Goal: Communication & Community: Answer question/provide support

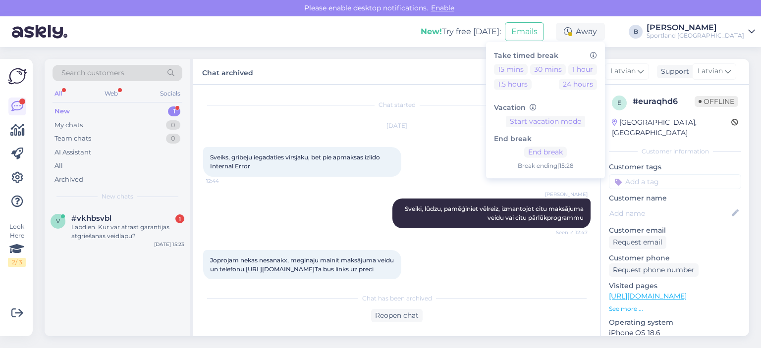
scroll to position [167, 0]
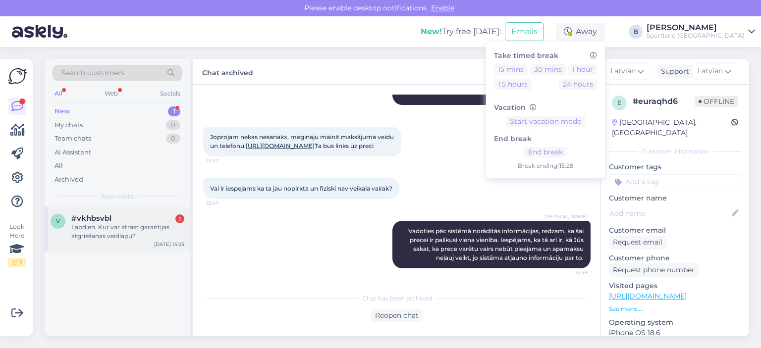
click at [137, 210] on div "v #vkhbsvbl 1 Labdien. Kur var atrast garantijas atgriešanas veidlapu? [DATE] 1…" at bounding box center [118, 229] width 146 height 45
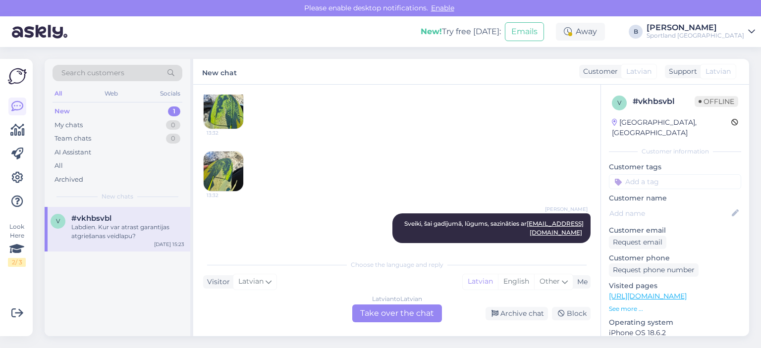
scroll to position [208, 0]
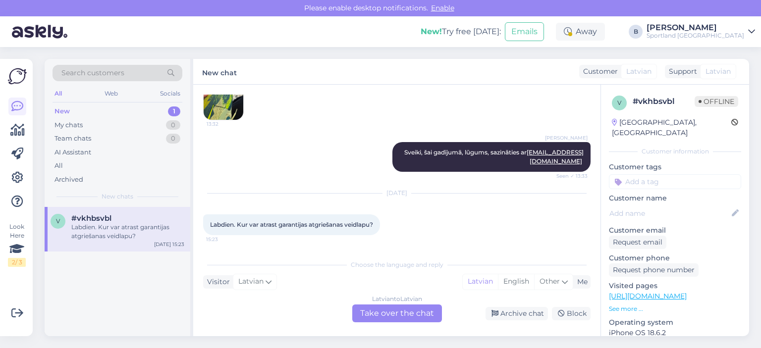
click at [408, 315] on div "Latvian to Latvian Take over the chat" at bounding box center [397, 314] width 90 height 18
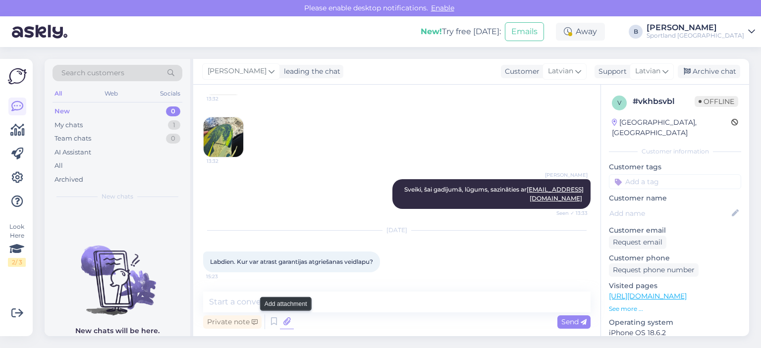
click at [284, 323] on icon at bounding box center [287, 321] width 14 height 15
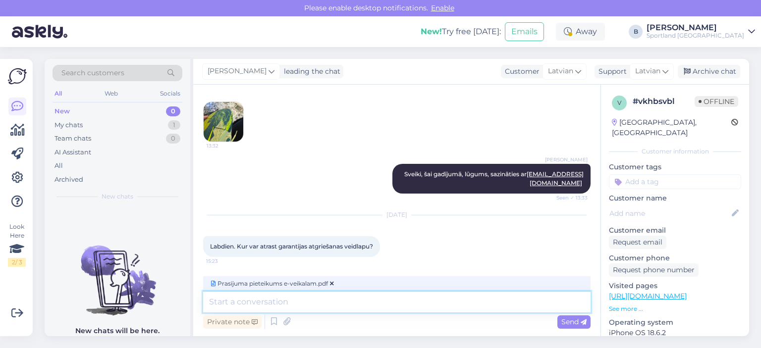
click at [368, 304] on textarea at bounding box center [396, 302] width 387 height 21
type textarea "Sveiki, nosūtu Jums garantijas pieteikuma veidlapu."
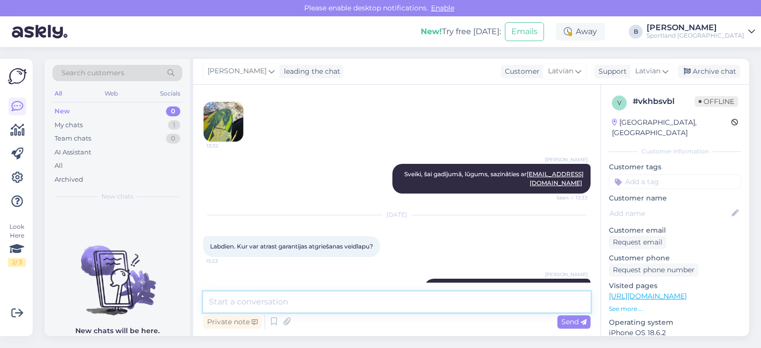
scroll to position [257, 0]
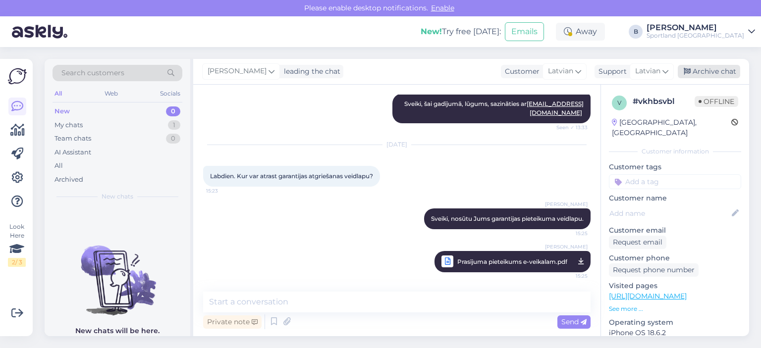
click at [711, 69] on div "Archive chat" at bounding box center [708, 71] width 62 height 13
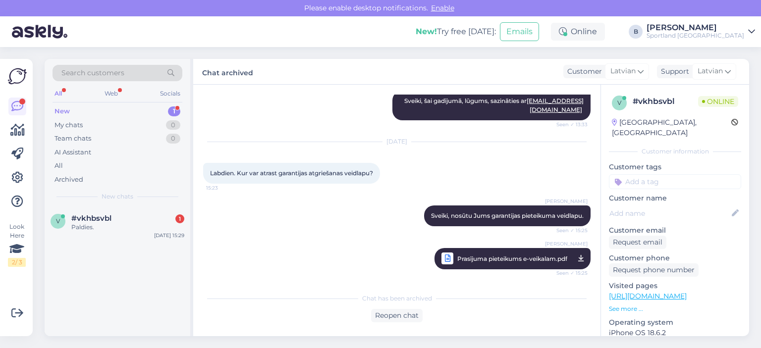
scroll to position [302, 0]
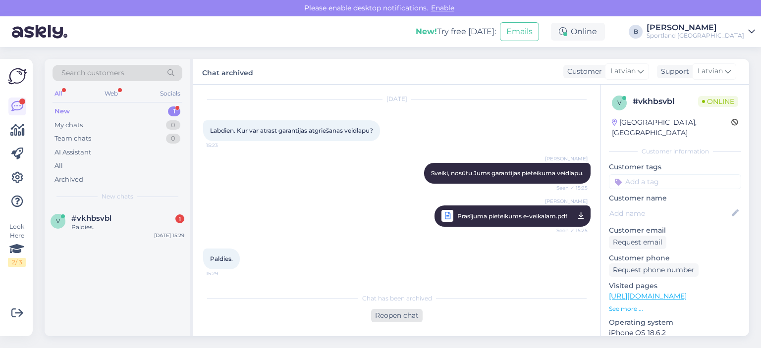
click at [416, 316] on div "Reopen chat" at bounding box center [397, 315] width 52 height 13
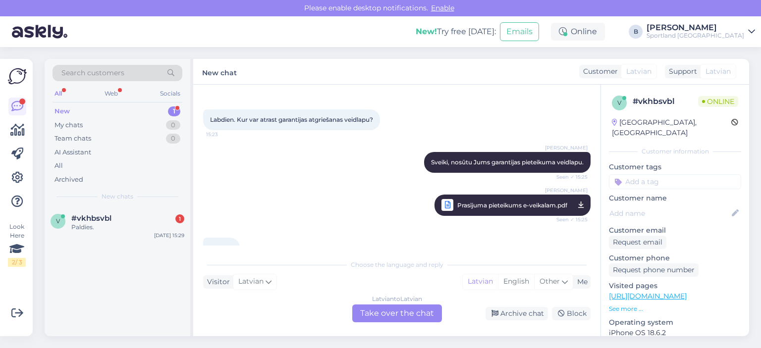
click at [415, 316] on div "Latvian to Latvian Take over the chat" at bounding box center [397, 314] width 90 height 18
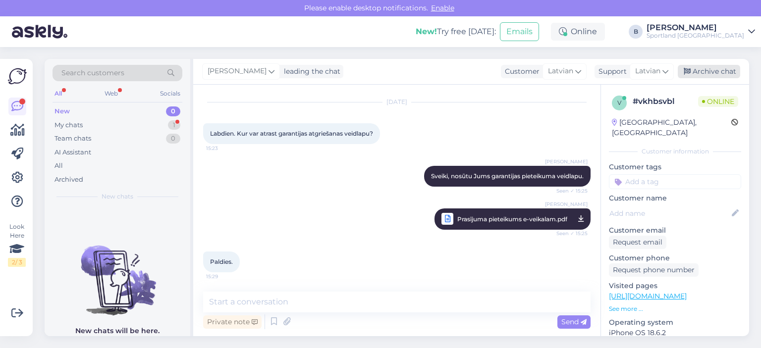
click at [714, 75] on div "Archive chat" at bounding box center [708, 71] width 62 height 13
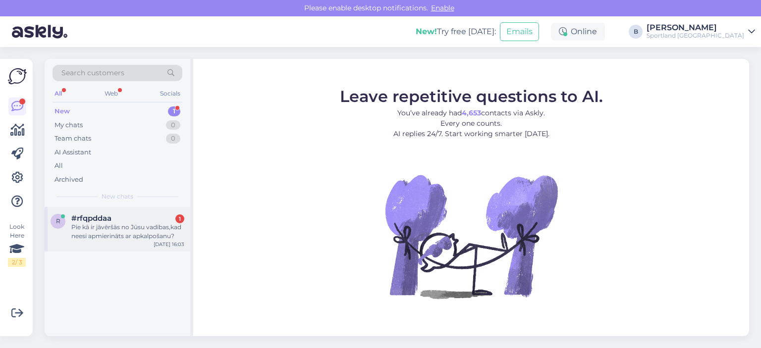
click at [127, 217] on div "#rfqpddaa 1" at bounding box center [127, 218] width 113 height 9
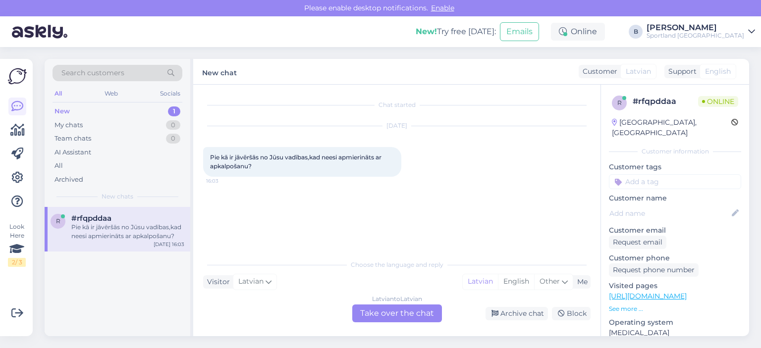
click at [395, 313] on div "Latvian to Latvian Take over the chat" at bounding box center [397, 314] width 90 height 18
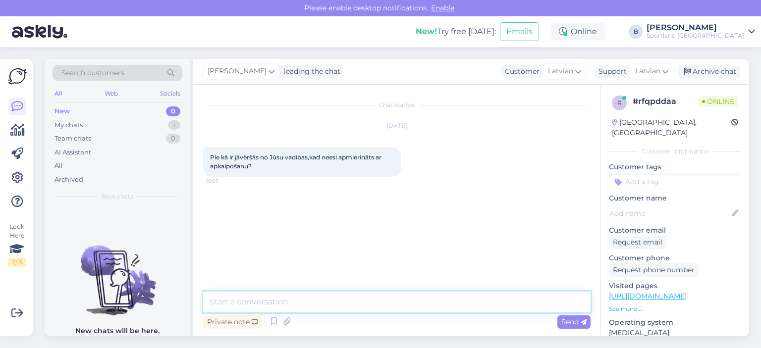
click at [396, 304] on textarea at bounding box center [396, 302] width 387 height 21
type textarea "Sveiki, situāciju varat nosūtīt uz [EMAIL_ADDRESS][DOMAIN_NAME]"
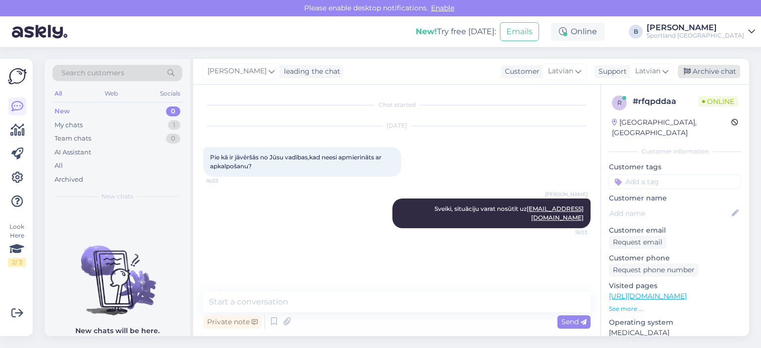
click at [697, 75] on div "Archive chat" at bounding box center [708, 71] width 62 height 13
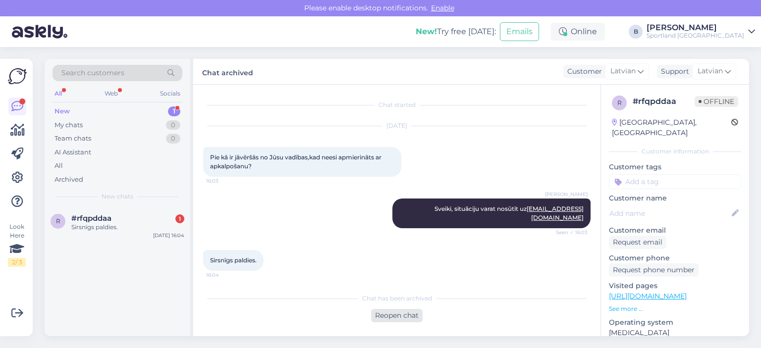
click at [405, 309] on div "Reopen chat" at bounding box center [397, 315] width 52 height 13
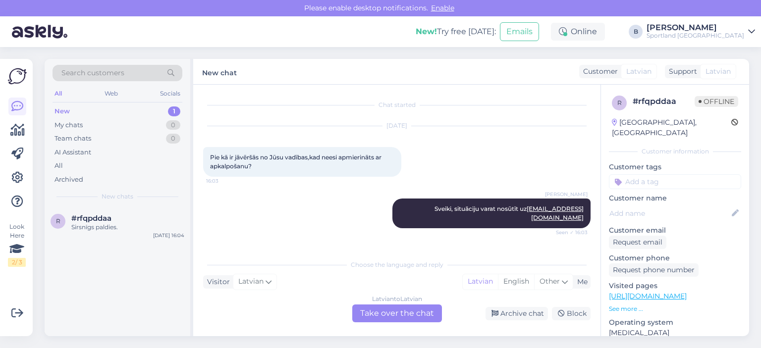
click at [399, 310] on div "Latvian to Latvian Take over the chat" at bounding box center [397, 314] width 90 height 18
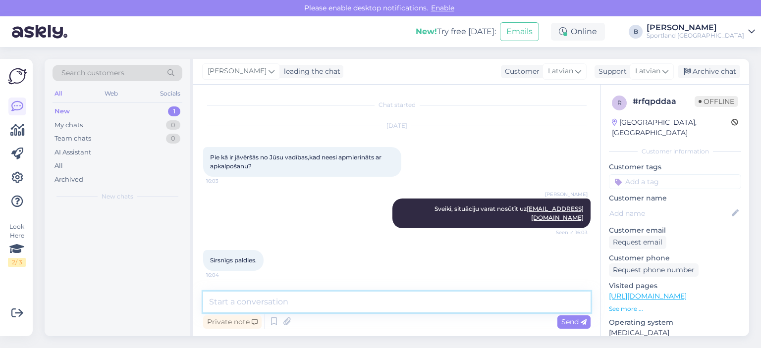
click at [400, 305] on textarea at bounding box center [396, 302] width 387 height 21
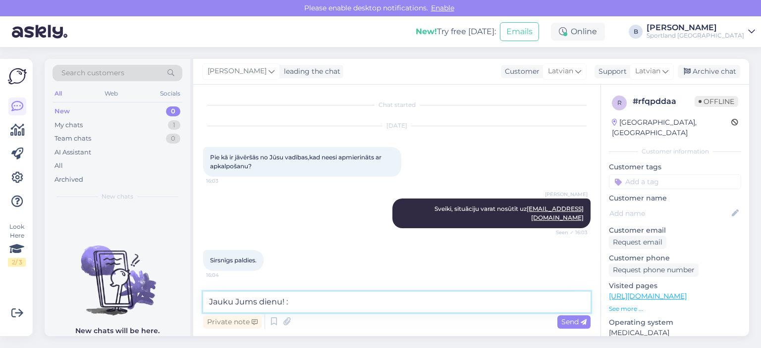
type textarea "Jauku Jums dienu! :)"
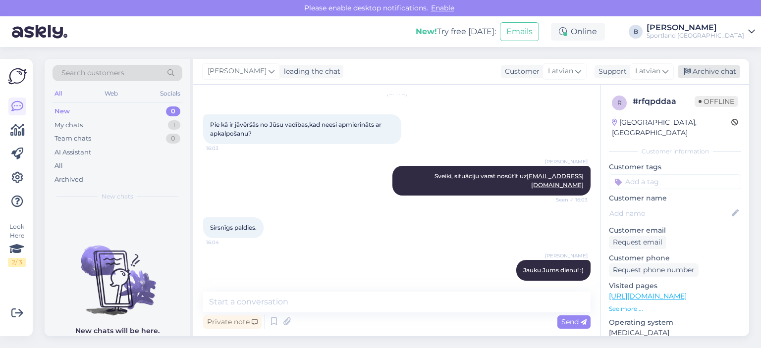
click at [703, 66] on div "Archive chat" at bounding box center [708, 71] width 62 height 13
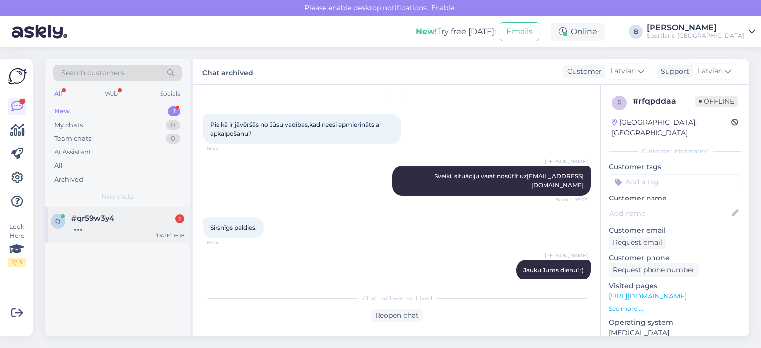
drag, startPoint x: 113, startPoint y: 228, endPoint x: 119, endPoint y: 228, distance: 5.5
click at [114, 228] on div at bounding box center [127, 227] width 113 height 9
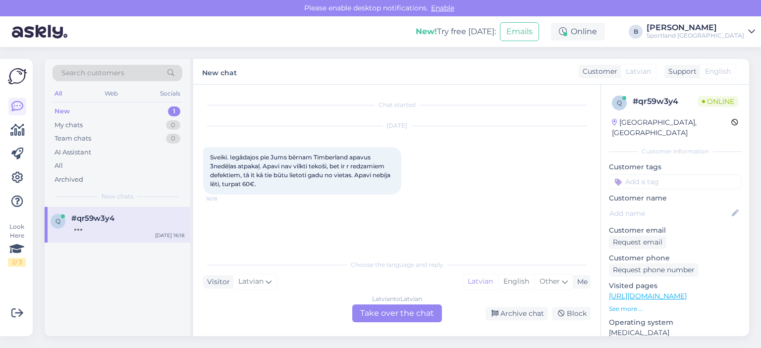
scroll to position [0, 0]
click at [394, 312] on div "Latvian to Latvian Take over the chat" at bounding box center [397, 314] width 90 height 18
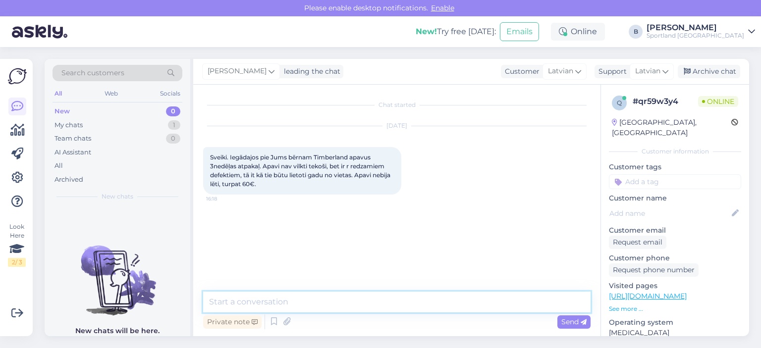
click at [388, 309] on textarea at bounding box center [396, 302] width 387 height 21
type textarea "Sveiki, prece iegādāta klātienes veikalā vai e-veikalā?"
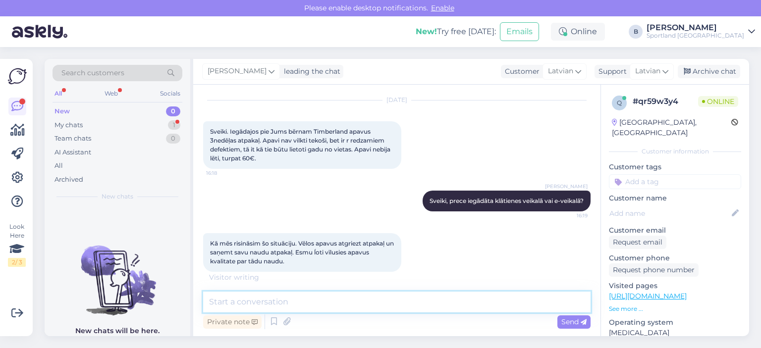
scroll to position [68, 0]
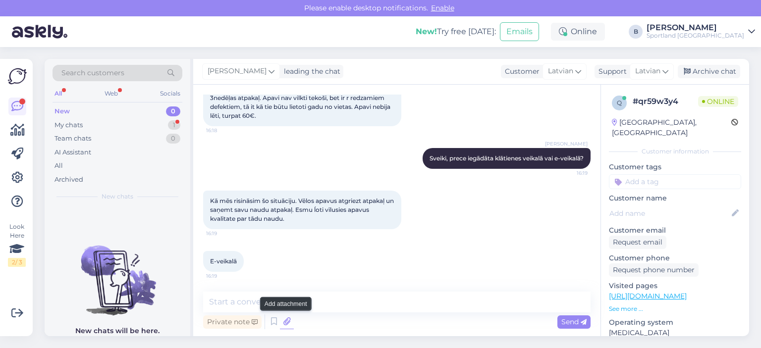
click at [284, 323] on icon at bounding box center [287, 321] width 14 height 15
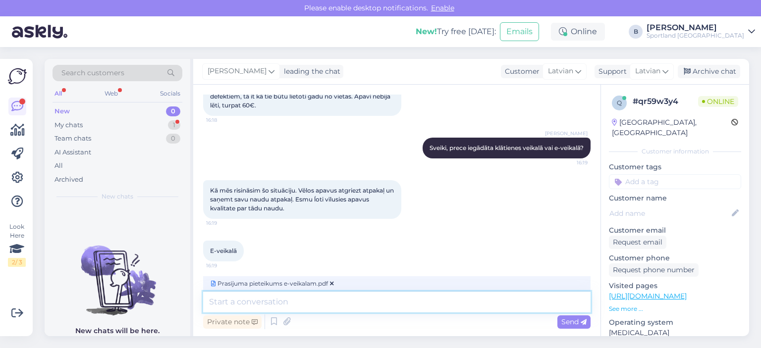
click at [328, 299] on textarea at bounding box center [396, 302] width 387 height 21
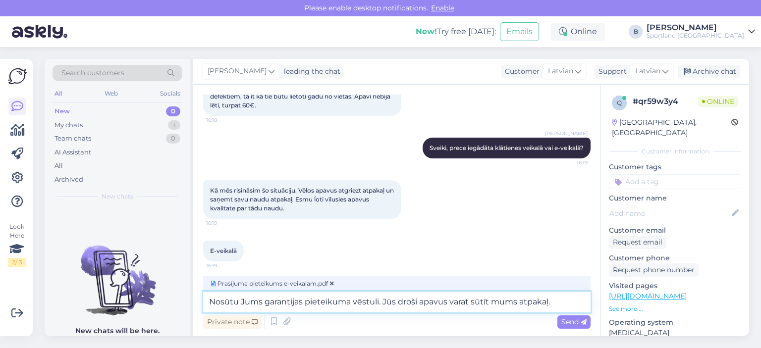
type textarea "Nosūtu Jums garantijas pieteikuma vēstuli. Jūs droši apavus varat sūtīt mums at…"
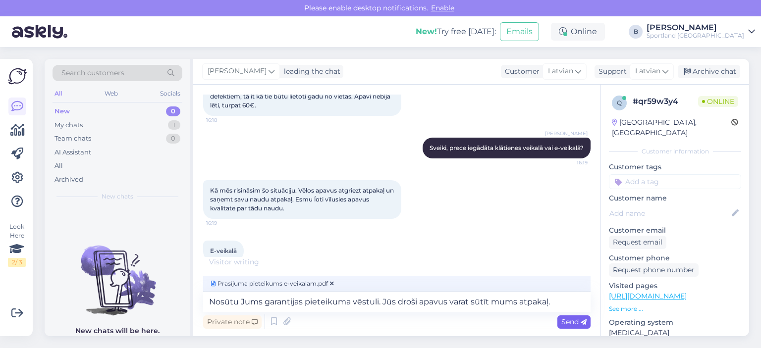
click at [581, 322] on icon at bounding box center [583, 322] width 6 height 6
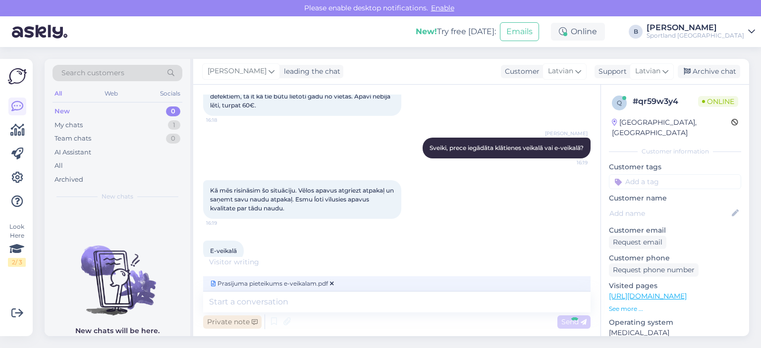
scroll to position [162, 0]
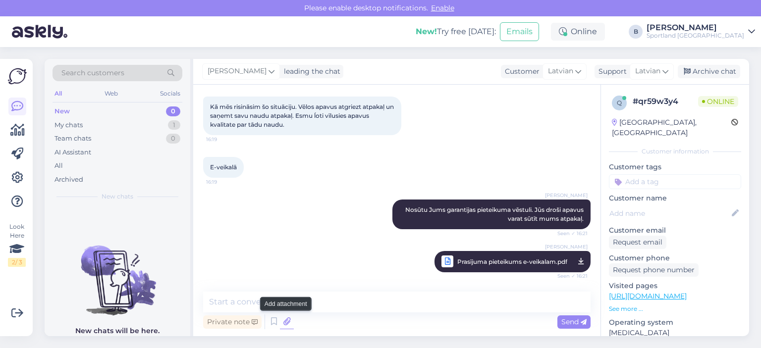
click at [285, 324] on icon at bounding box center [287, 321] width 14 height 15
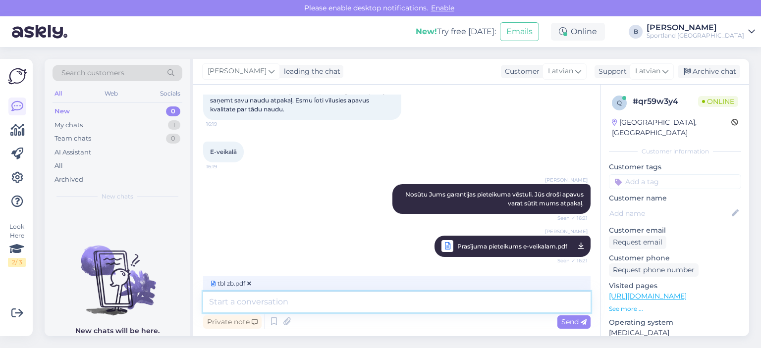
click at [334, 298] on textarea at bounding box center [396, 302] width 387 height 21
type textarea "Un Omnivas atgriešanas etiķete"
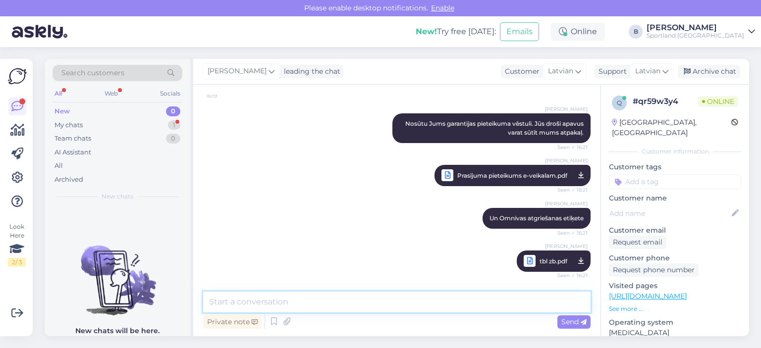
scroll to position [291, 0]
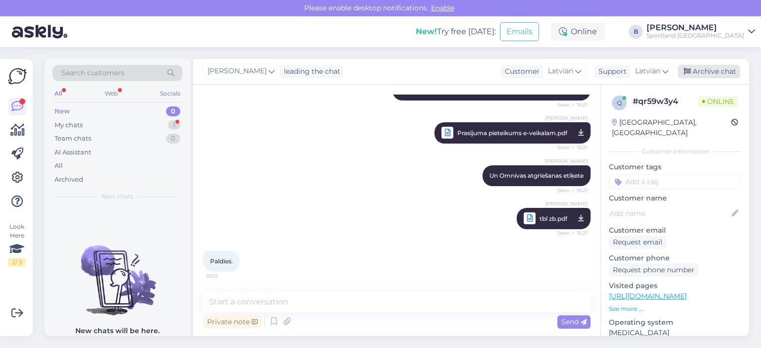
click at [712, 71] on div "Archive chat" at bounding box center [708, 71] width 62 height 13
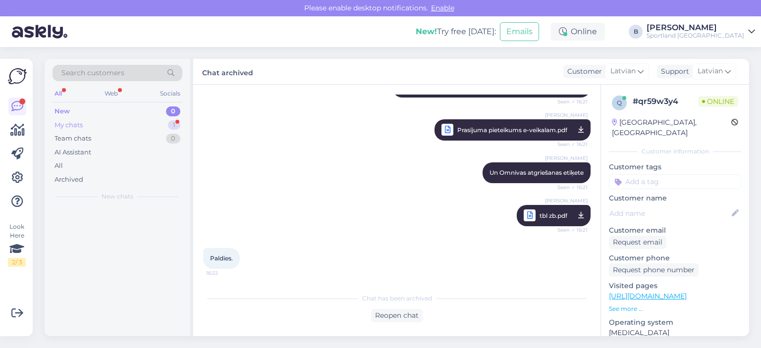
click at [99, 124] on div "My chats 1" at bounding box center [117, 125] width 130 height 14
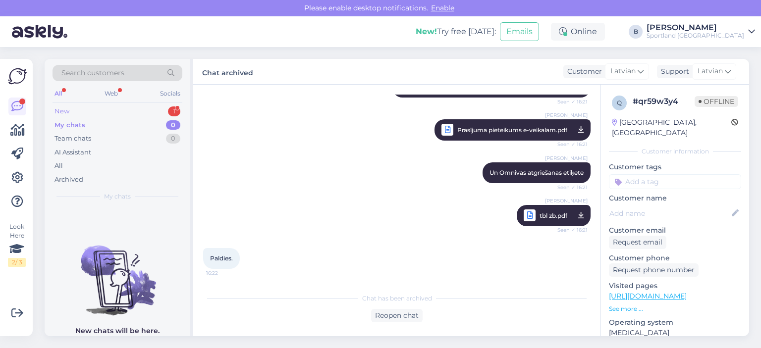
click at [104, 112] on div "New 1" at bounding box center [117, 111] width 130 height 14
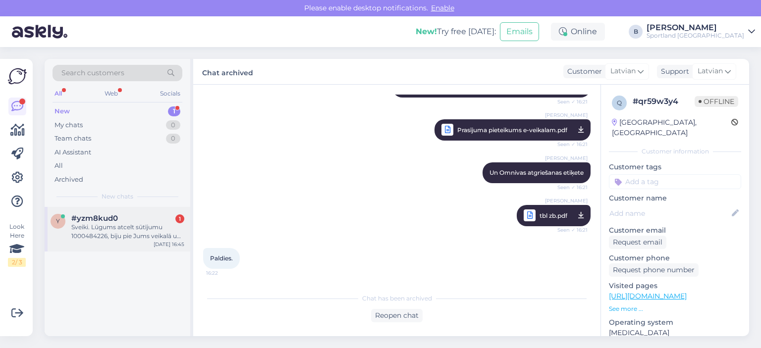
click at [105, 232] on div "Sveiki. Lūgums atcelt sūtījumu 1000484226, biju pie Jums veikalā un piemēriju š…" at bounding box center [127, 232] width 113 height 18
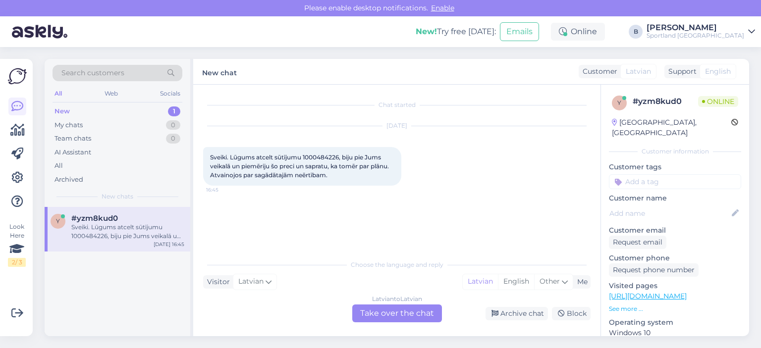
click at [390, 311] on div "Latvian to Latvian Take over the chat" at bounding box center [397, 314] width 90 height 18
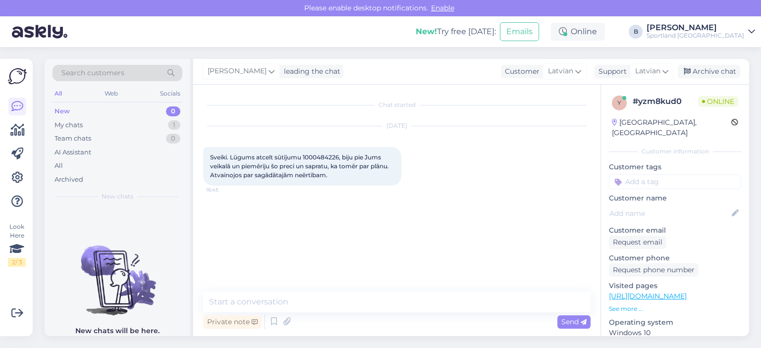
click at [324, 157] on span "Sveiki. Lūgums atcelt sūtījumu 1000484226, biju pie Jums veikalā un piemēriju š…" at bounding box center [300, 166] width 180 height 25
copy span "1000484226"
click at [328, 296] on textarea at bounding box center [396, 302] width 387 height 21
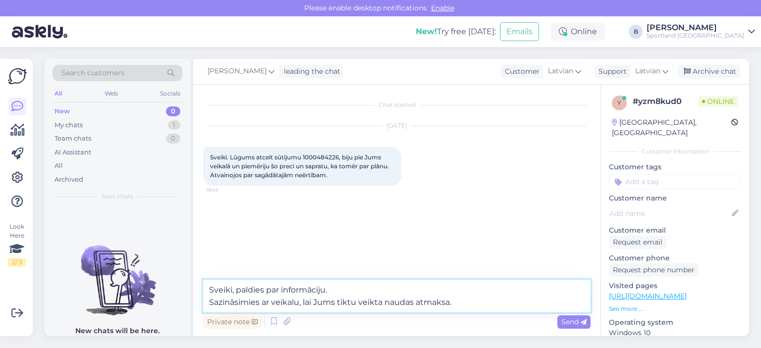
type textarea "Sveiki, paldies par informāciju. Sazināsimies ar veikalu, lai Jums tiktu veikta…"
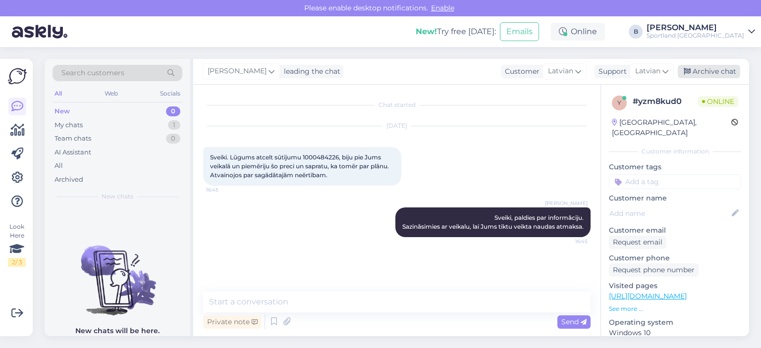
click at [701, 73] on div "Archive chat" at bounding box center [708, 71] width 62 height 13
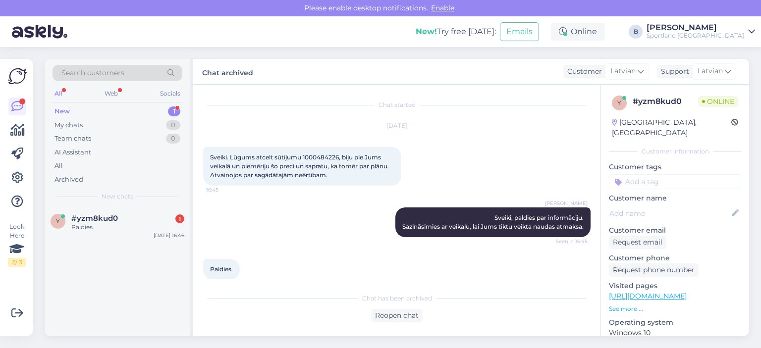
scroll to position [20, 0]
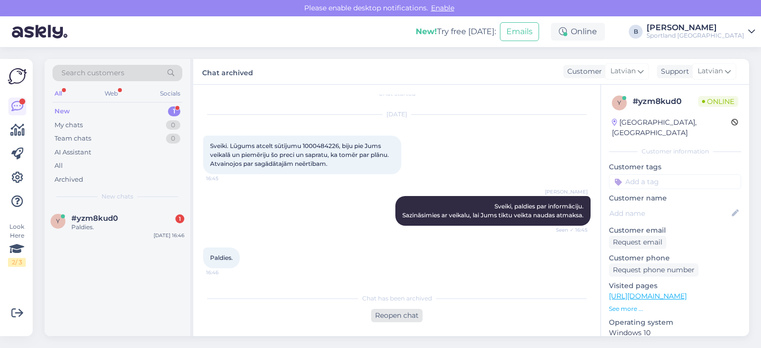
click at [401, 312] on div "Reopen chat" at bounding box center [397, 315] width 52 height 13
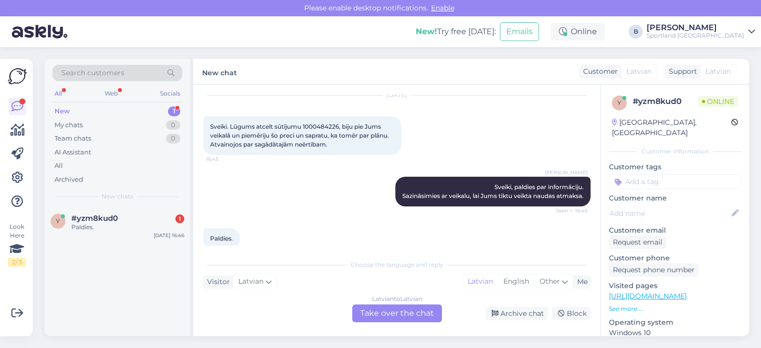
click at [401, 312] on div "Latvian to Latvian Take over the chat" at bounding box center [397, 314] width 90 height 18
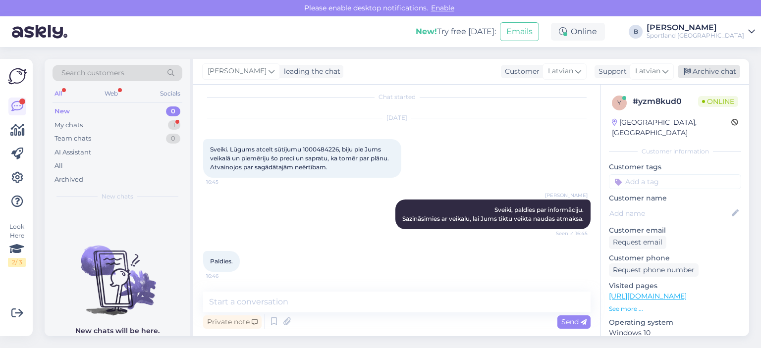
click at [697, 67] on div "Archive chat" at bounding box center [708, 71] width 62 height 13
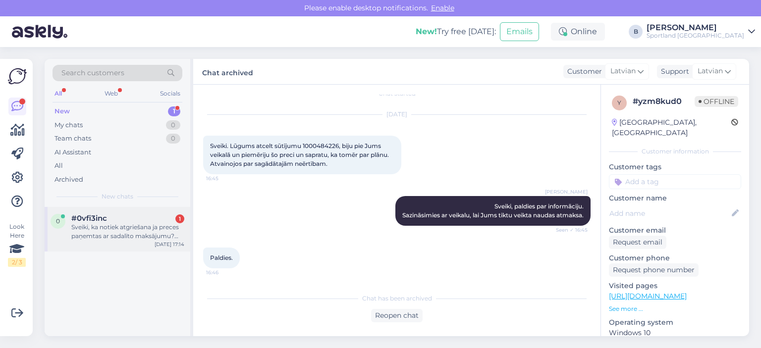
click at [120, 229] on div "Sveiki, ka notiek atgriešana ja preces paņemtas ar sadalīto maksājumu? Un piemē…" at bounding box center [127, 232] width 113 height 18
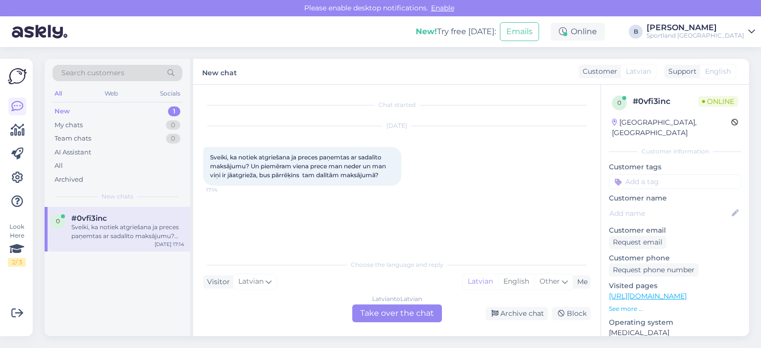
click at [389, 310] on div "Latvian to Latvian Take over the chat" at bounding box center [397, 314] width 90 height 18
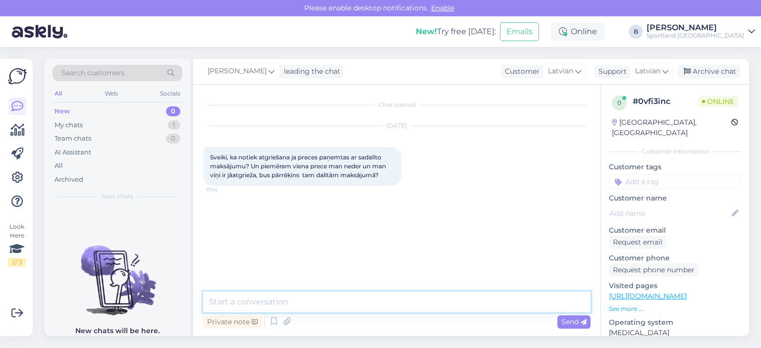
click at [383, 305] on textarea at bounding box center [396, 302] width 387 height 21
type textarea "Sveiki."
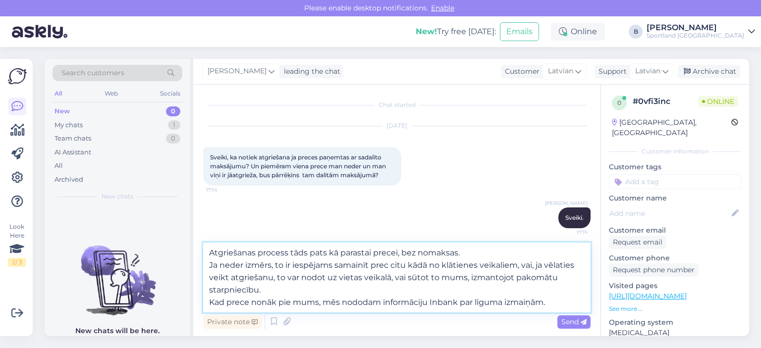
type textarea "Atgriešanas process tāds pats kā parastai precei, bez nomaksas. Ja neder izmērs…"
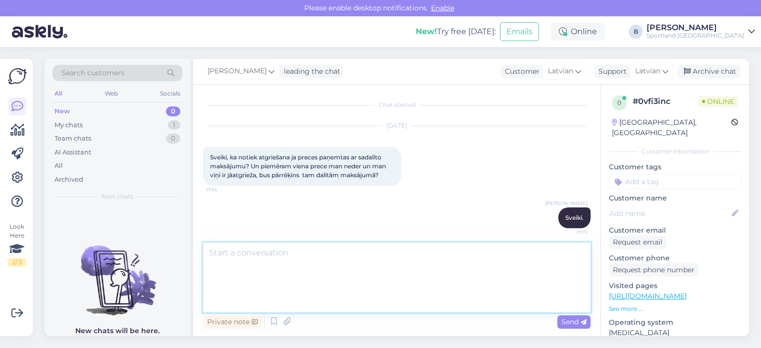
scroll to position [61, 0]
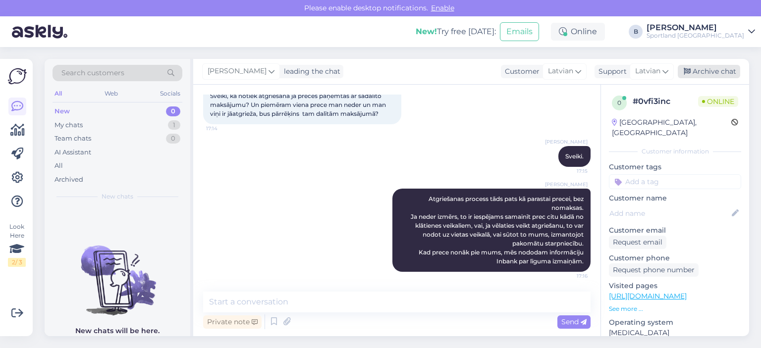
click at [709, 72] on div "Archive chat" at bounding box center [708, 71] width 62 height 13
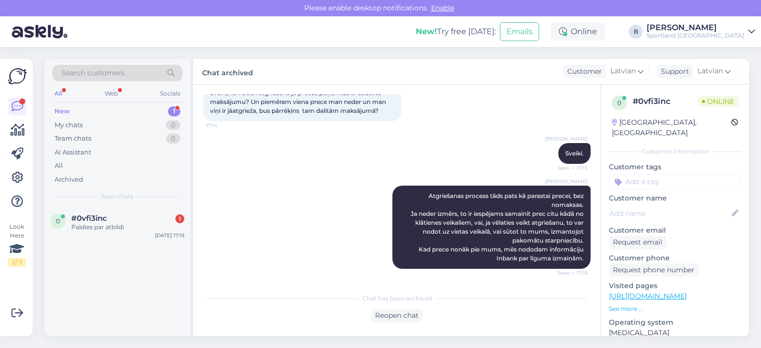
scroll to position [107, 0]
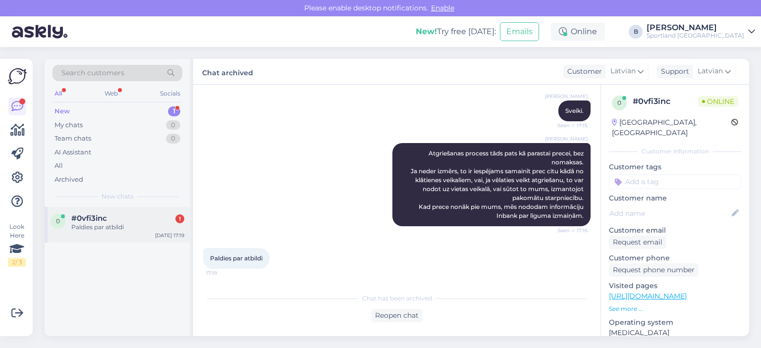
click at [117, 222] on div "#0vfi3inc 1" at bounding box center [127, 218] width 113 height 9
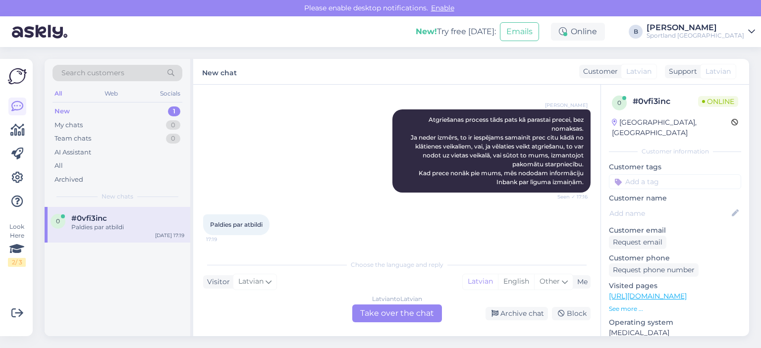
click at [398, 308] on div "Latvian to Latvian Take over the chat" at bounding box center [397, 314] width 90 height 18
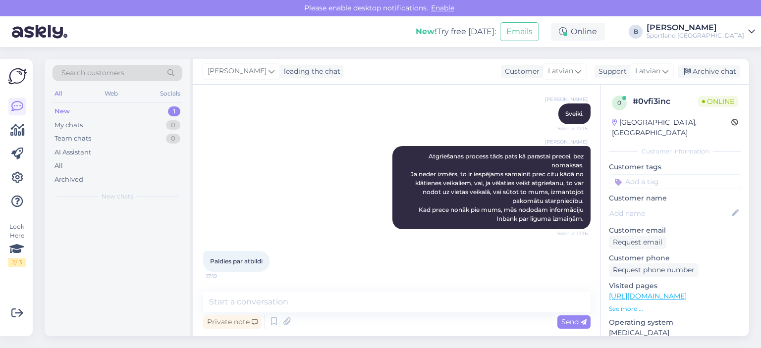
scroll to position [104, 0]
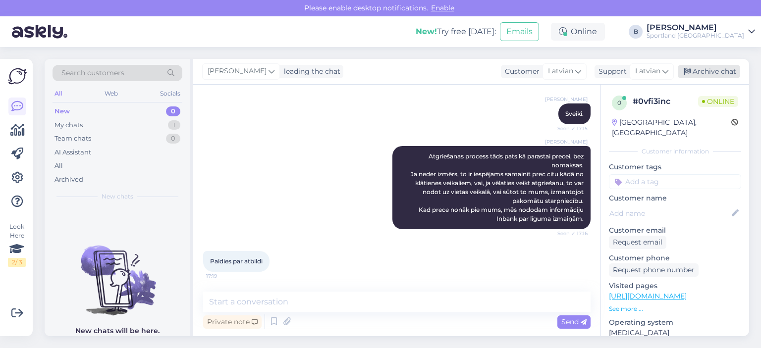
click at [696, 68] on div "Archive chat" at bounding box center [708, 71] width 62 height 13
